Goal: Information Seeking & Learning: Learn about a topic

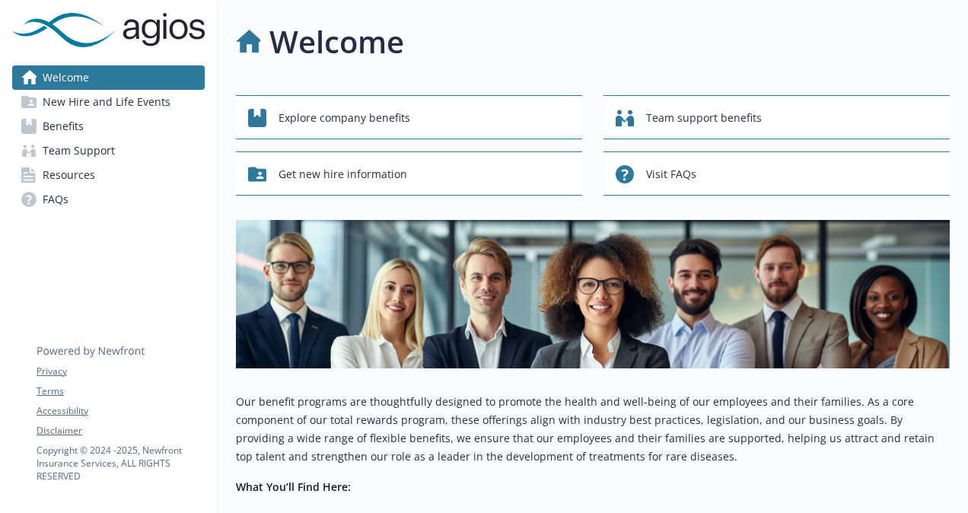
click at [58, 126] on span "Benefits" at bounding box center [63, 126] width 41 height 24
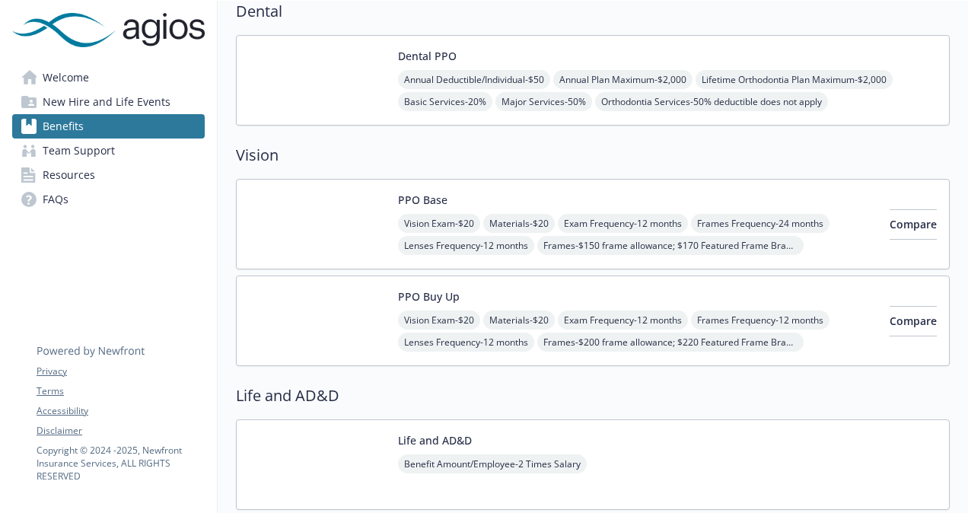
scroll to position [533, 0]
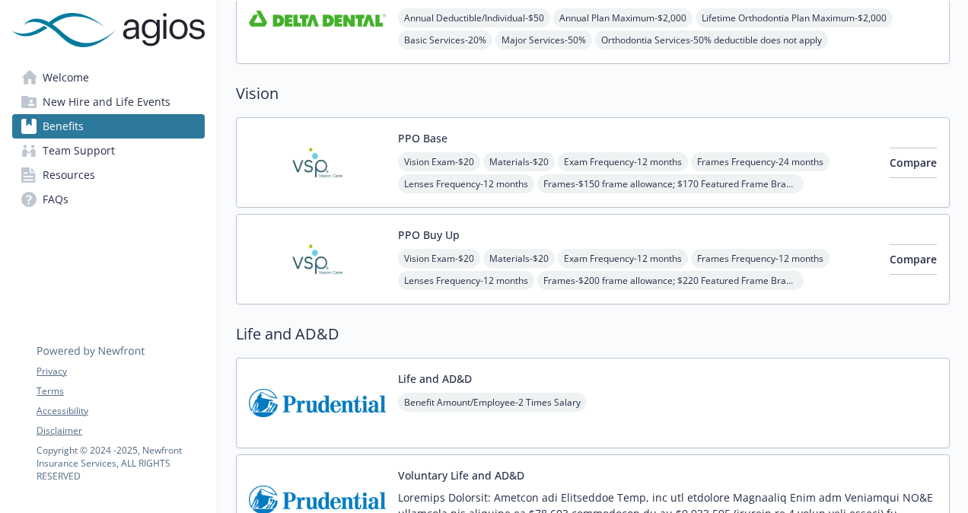
click at [411, 132] on button "PPO Base" at bounding box center [422, 138] width 49 height 16
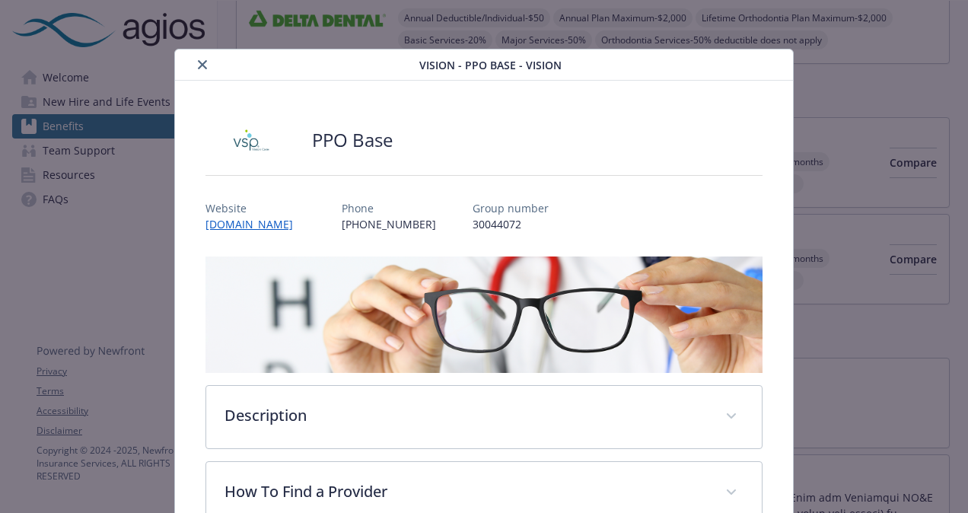
scroll to position [46, 0]
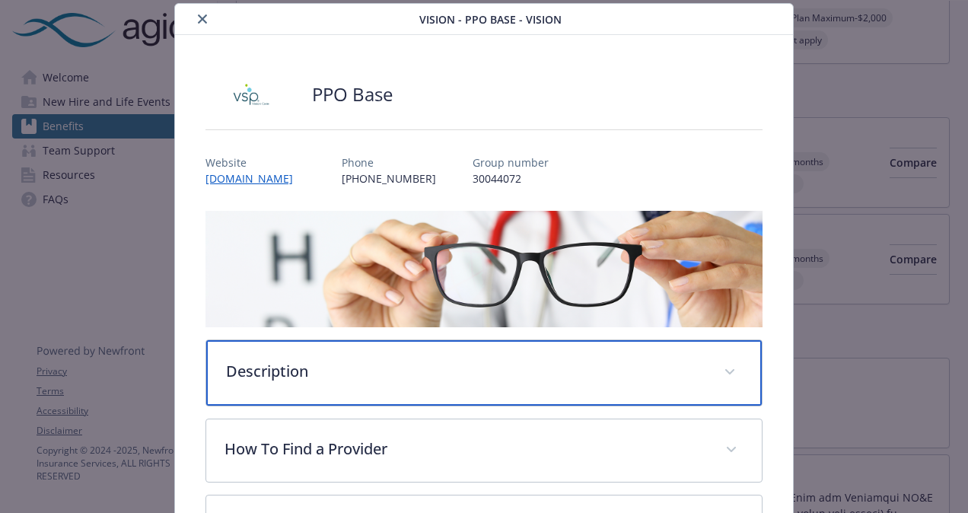
click at [726, 369] on icon "details for plan Vision - PPO Base - Vision" at bounding box center [730, 372] width 9 height 6
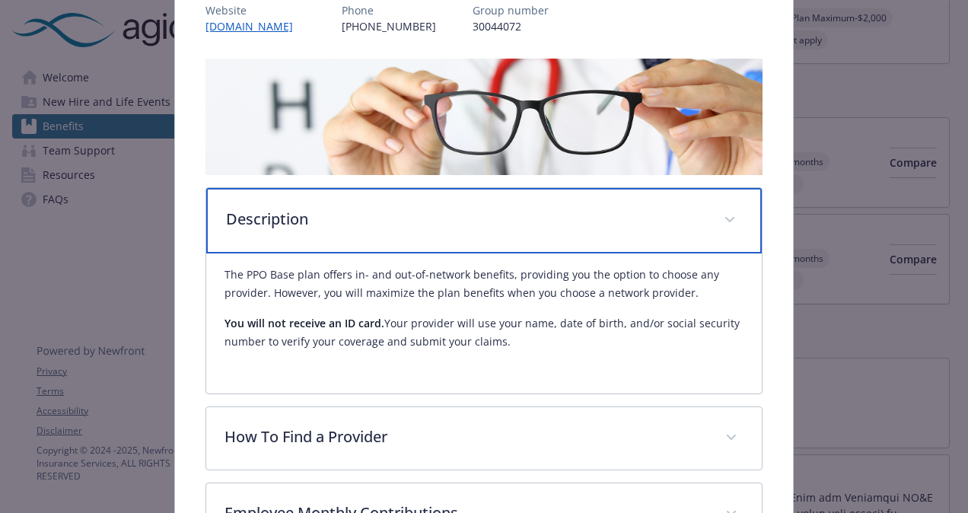
scroll to position [426, 0]
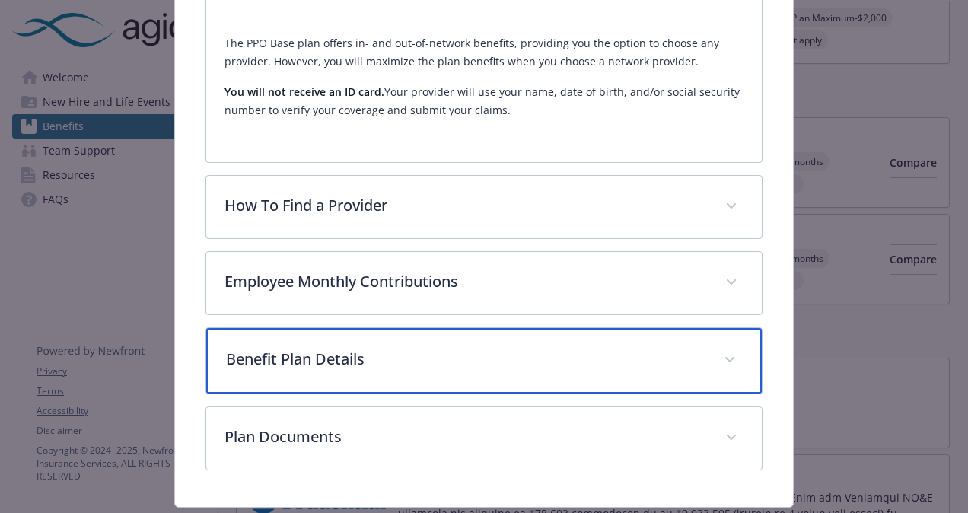
click at [731, 364] on span "details for plan Vision - PPO Base - Vision" at bounding box center [730, 360] width 24 height 24
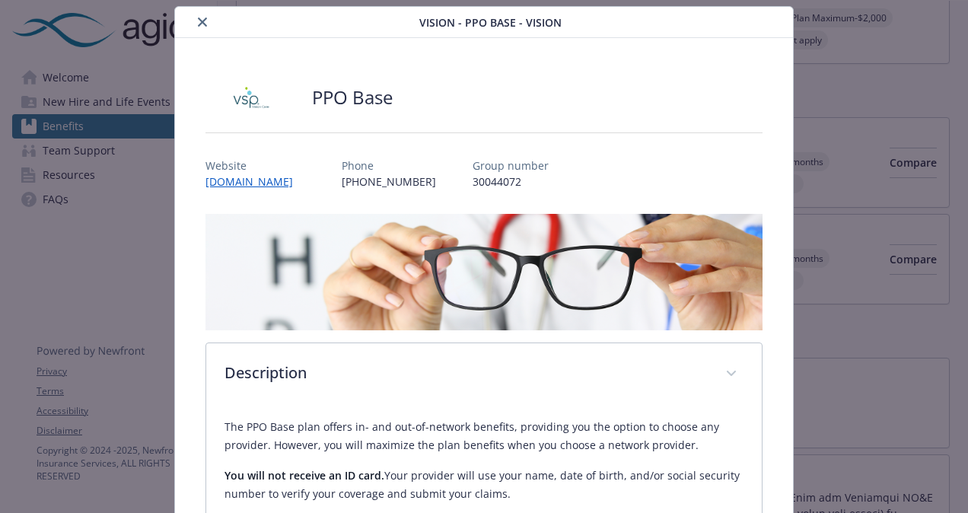
scroll to position [0, 0]
